Goal: Information Seeking & Learning: Learn about a topic

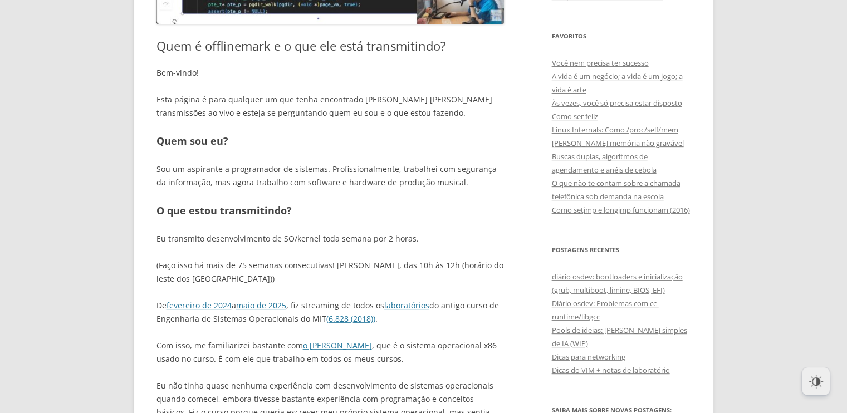
scroll to position [441, 0]
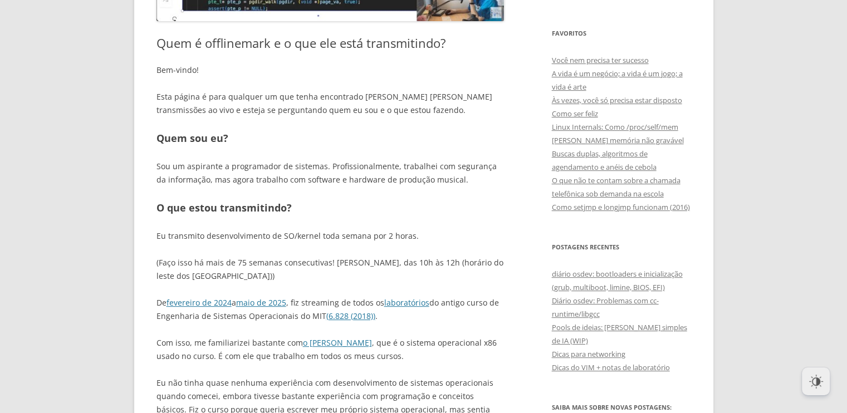
drag, startPoint x: 383, startPoint y: 256, endPoint x: 398, endPoint y: 321, distance: 66.9
click at [398, 321] on div "Bem-vindo! Esta página é para qualquer um que tenha encontrado uma das minhas t…" at bounding box center [331, 308] width 348 height 489
click at [398, 321] on p "De fevereiro de 2024 a maio de 2025 , fiz streaming de todos os laboratórios do…" at bounding box center [331, 309] width 348 height 27
click at [425, 344] on font ", que é o sistema operacional x86 usado no curso. É com ele que trabalho em tod…" at bounding box center [327, 350] width 340 height 24
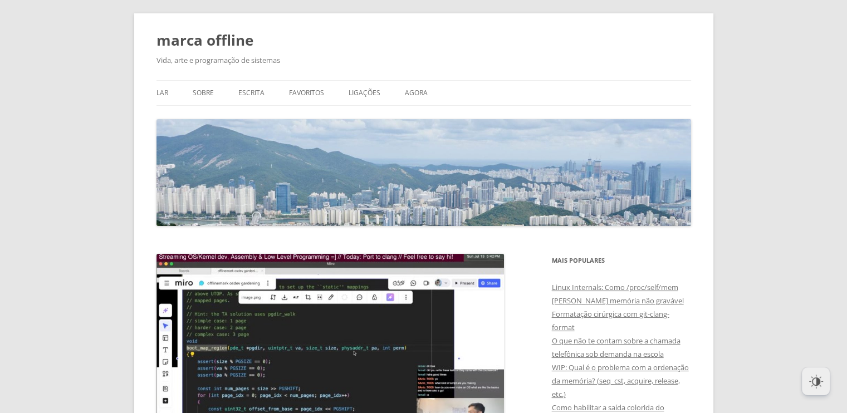
scroll to position [0, 0]
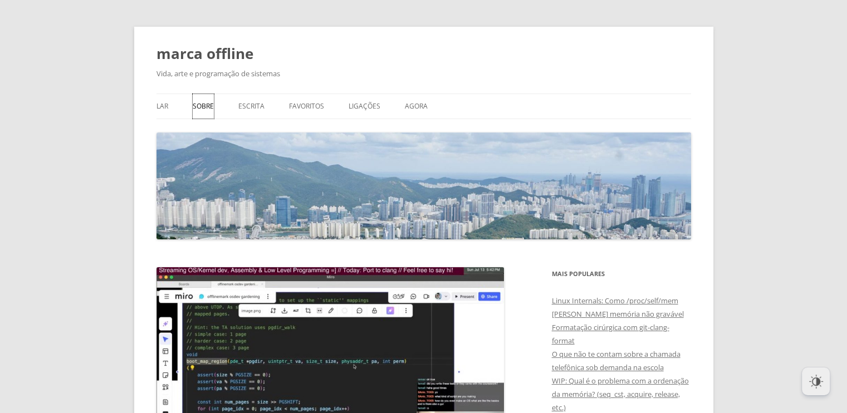
click at [206, 105] on font "Sobre" at bounding box center [203, 105] width 21 height 9
